Goal: Transaction & Acquisition: Subscribe to service/newsletter

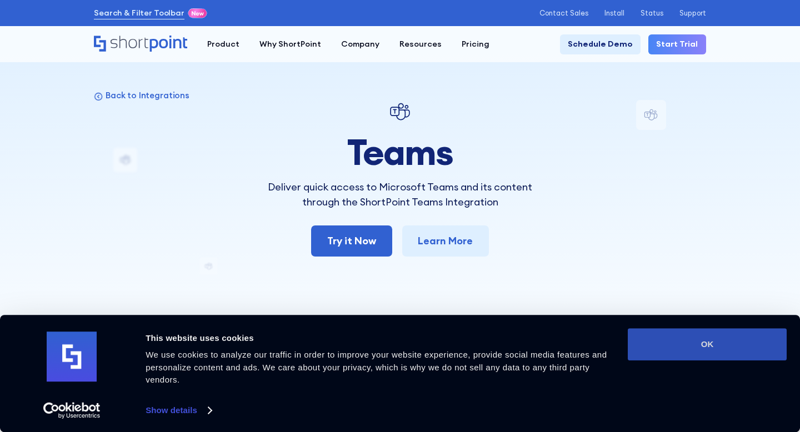
click at [712, 339] on button "OK" at bounding box center [707, 344] width 159 height 32
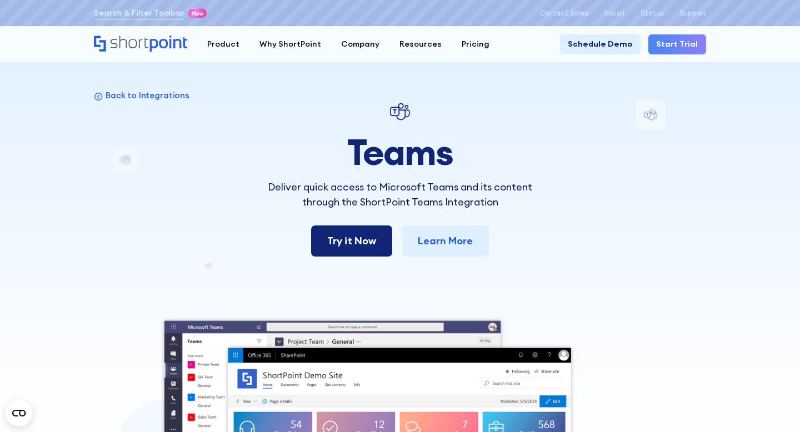
click at [373, 251] on link "Try it Now" at bounding box center [351, 241] width 81 height 31
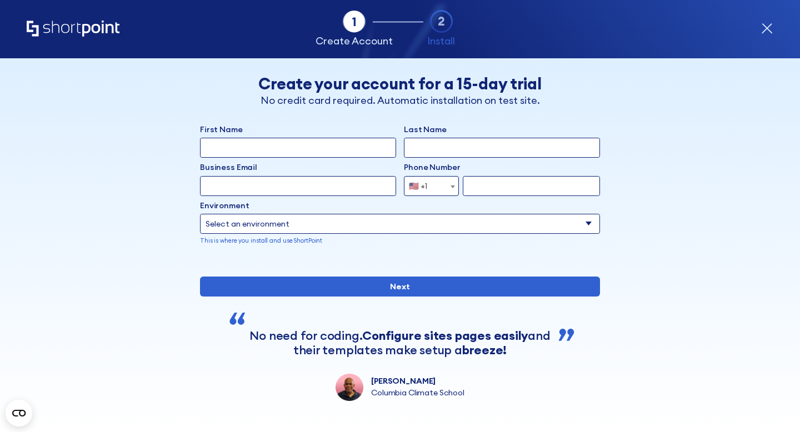
click at [378, 69] on div "Back Back Create your account for a 15-day trial No credit card required. Autom…" at bounding box center [400, 229] width 612 height 343
